Goal: Task Accomplishment & Management: Manage account settings

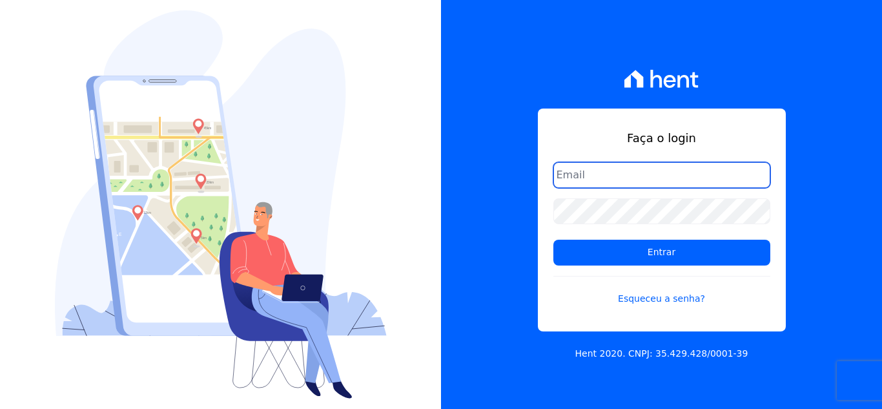
click at [574, 176] on input "email" at bounding box center [661, 175] width 217 height 26
type input "[EMAIL_ADDRESS][DOMAIN_NAME]"
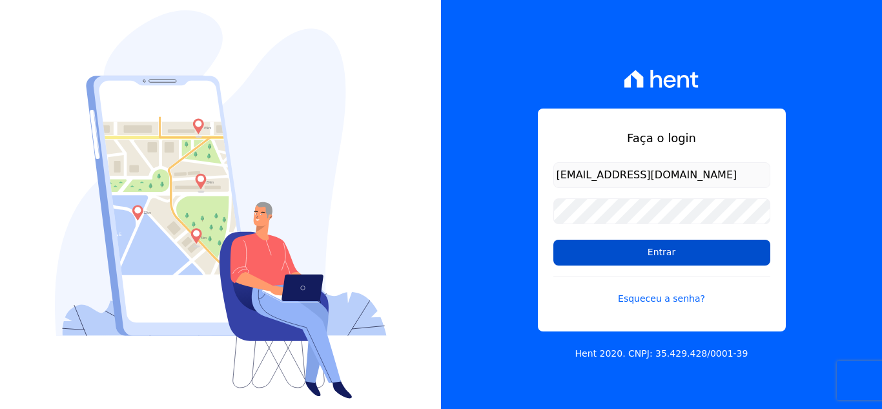
click at [654, 253] on input "Entrar" at bounding box center [661, 253] width 217 height 26
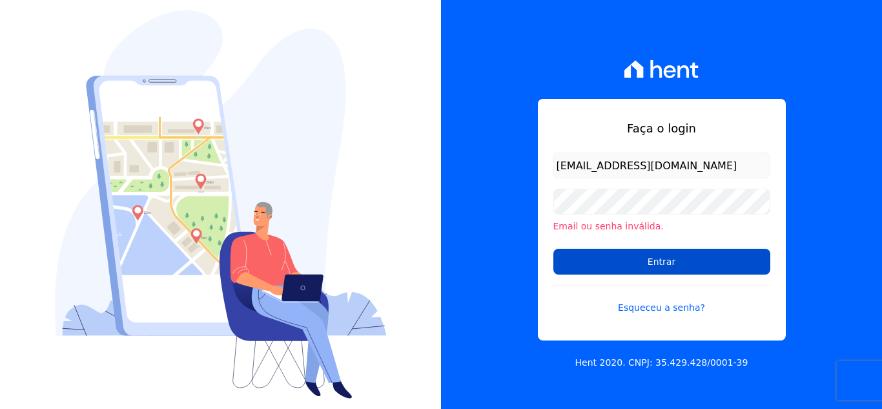
click at [667, 262] on input "Entrar" at bounding box center [661, 262] width 217 height 26
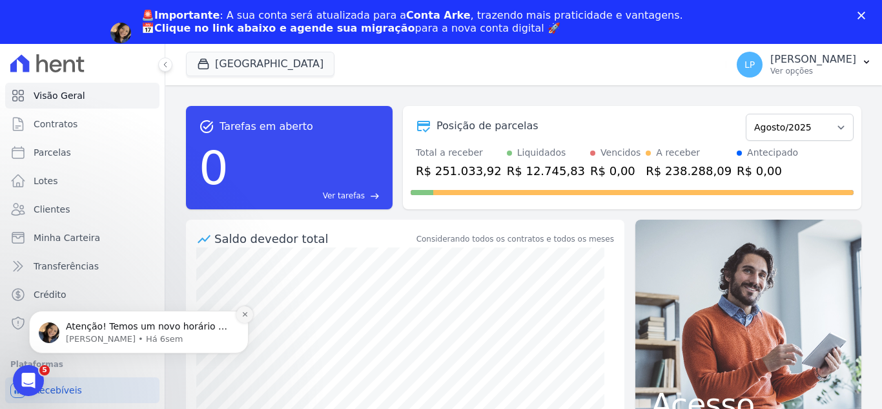
click at [242, 316] on icon "Dismiss notification" at bounding box center [245, 314] width 7 height 7
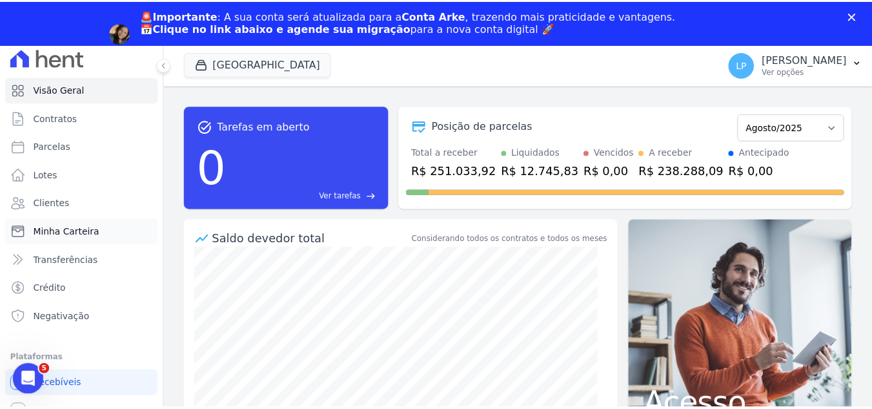
scroll to position [7, 0]
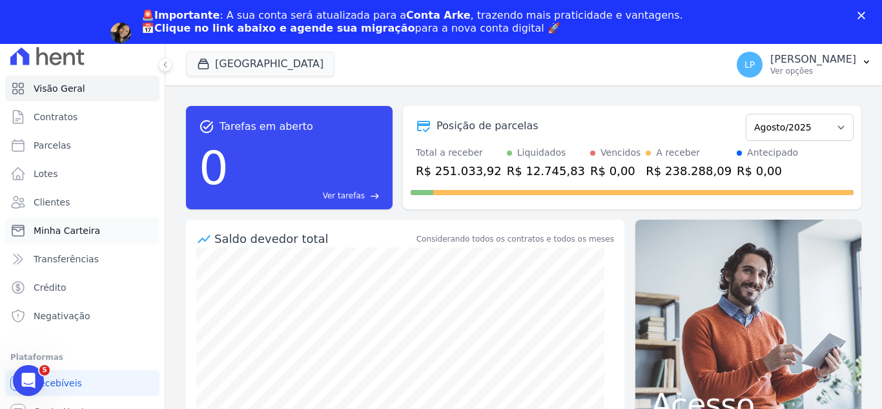
click at [76, 226] on span "Minha Carteira" at bounding box center [67, 230] width 67 height 13
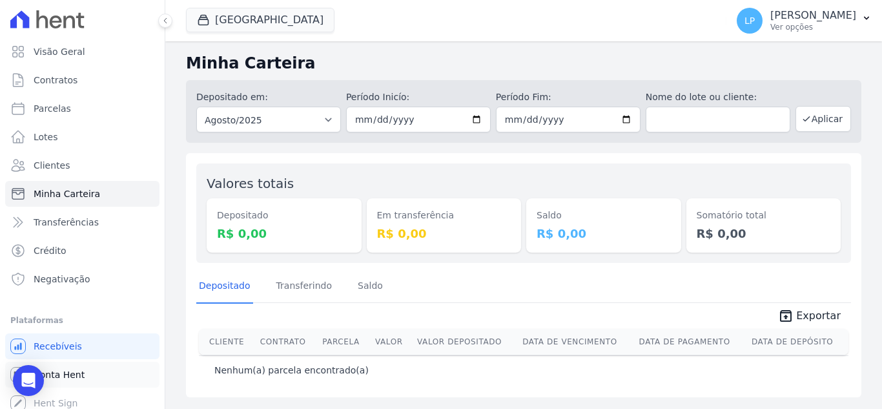
click at [67, 377] on span "Conta Hent" at bounding box center [59, 374] width 51 height 13
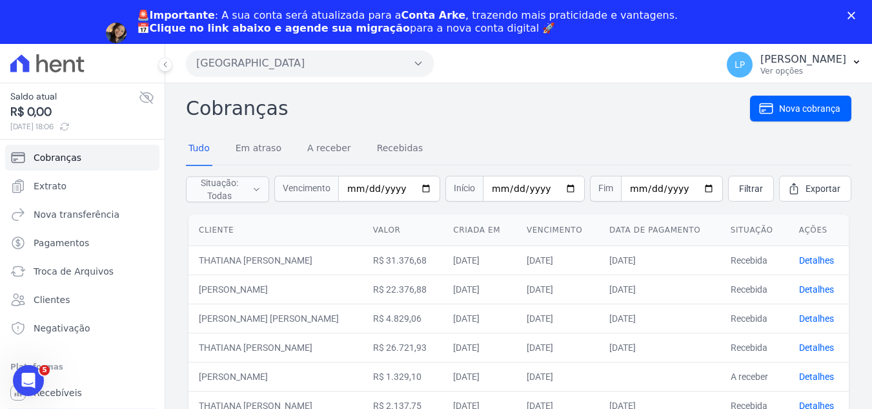
click at [340, 65] on button "Estação Nogueira" at bounding box center [310, 63] width 248 height 26
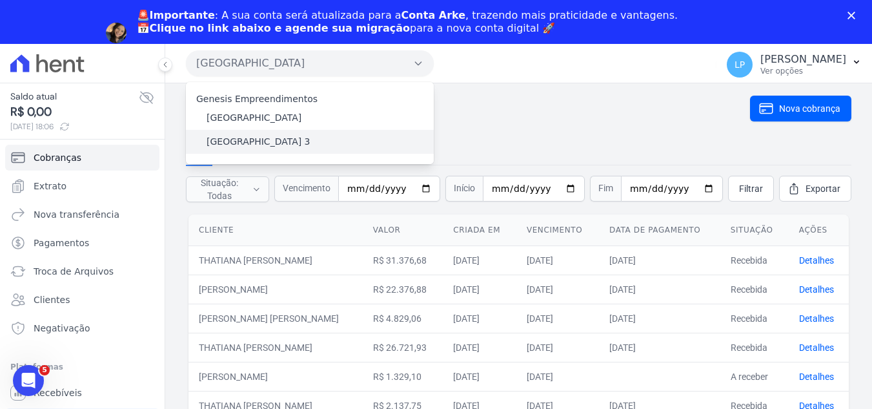
click at [263, 140] on label "Estação Nogueira 3" at bounding box center [259, 142] width 104 height 14
click at [0, 0] on input "Estação Nogueira 3" at bounding box center [0, 0] width 0 height 0
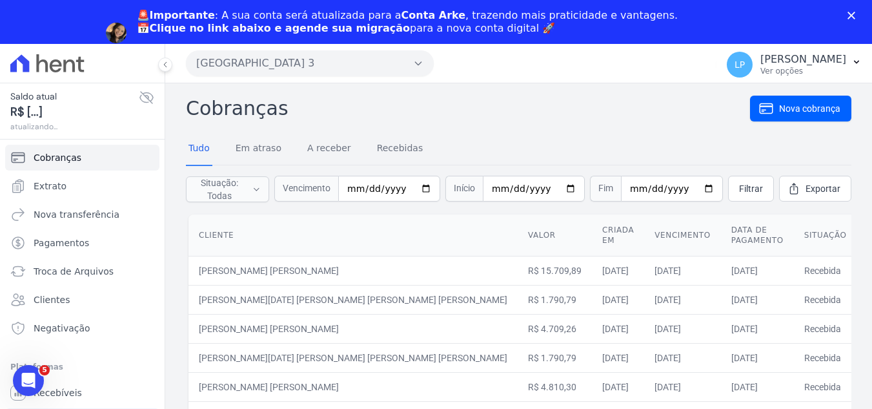
click at [139, 96] on icon at bounding box center [146, 97] width 15 height 15
click at [285, 66] on button "Estação Nogueira 3" at bounding box center [310, 63] width 248 height 26
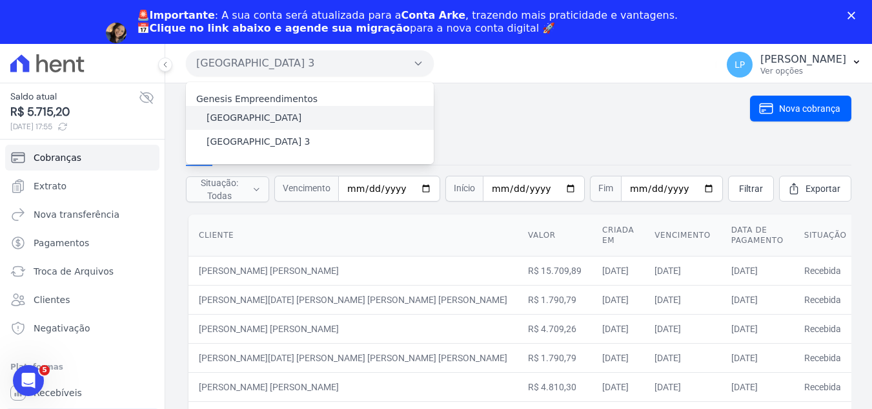
click at [243, 116] on label "Estação Nogueira" at bounding box center [254, 118] width 95 height 14
click at [0, 0] on input "Estação Nogueira" at bounding box center [0, 0] width 0 height 0
